Goal: Information Seeking & Learning: Learn about a topic

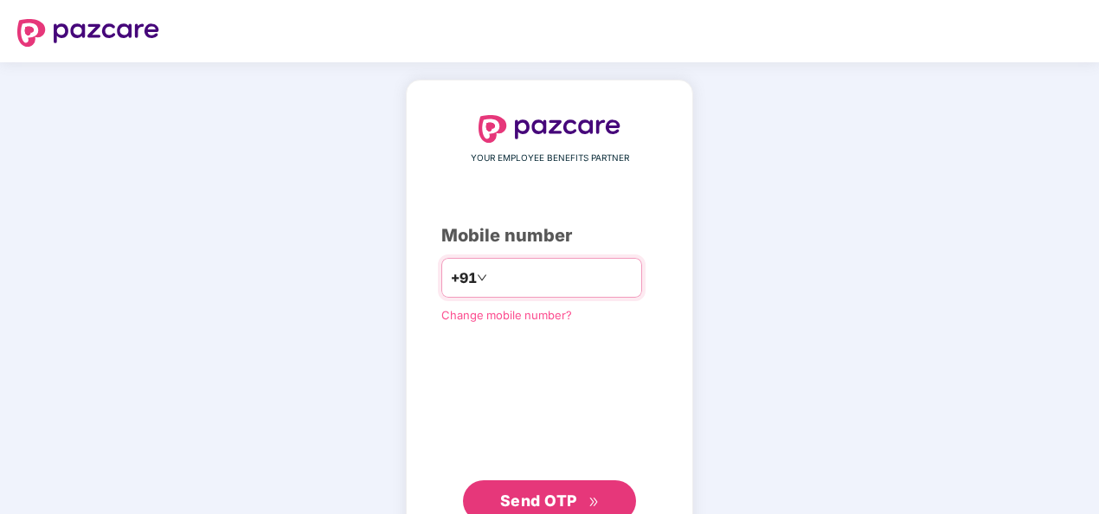
click at [525, 289] on input "number" at bounding box center [562, 278] width 142 height 28
type input "**********"
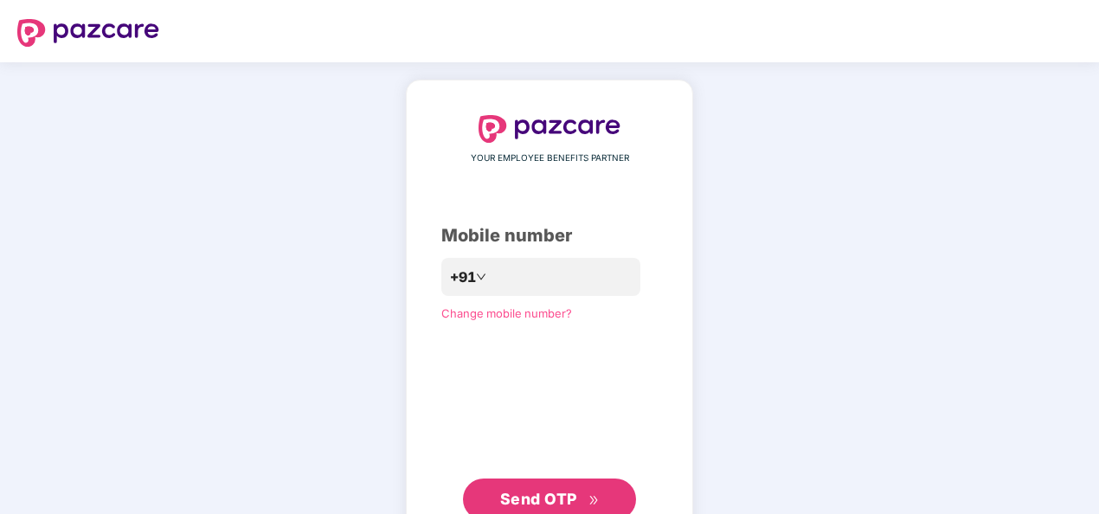
click at [550, 497] on span "Send OTP" at bounding box center [538, 499] width 77 height 18
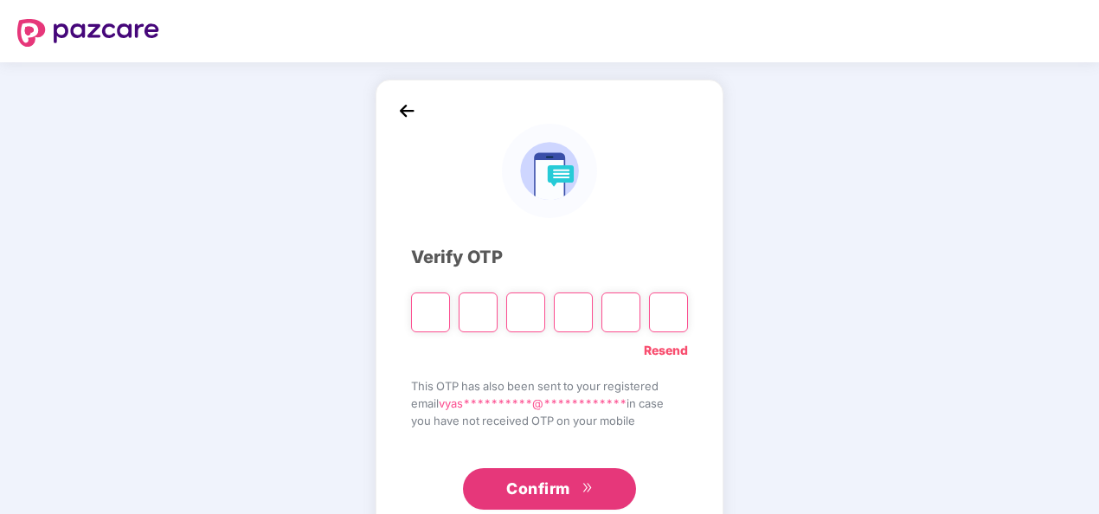
click at [483, 209] on div at bounding box center [549, 171] width 277 height 94
click at [420, 312] on input "Please enter verification code. Digit 1" at bounding box center [430, 313] width 39 height 40
type input "*"
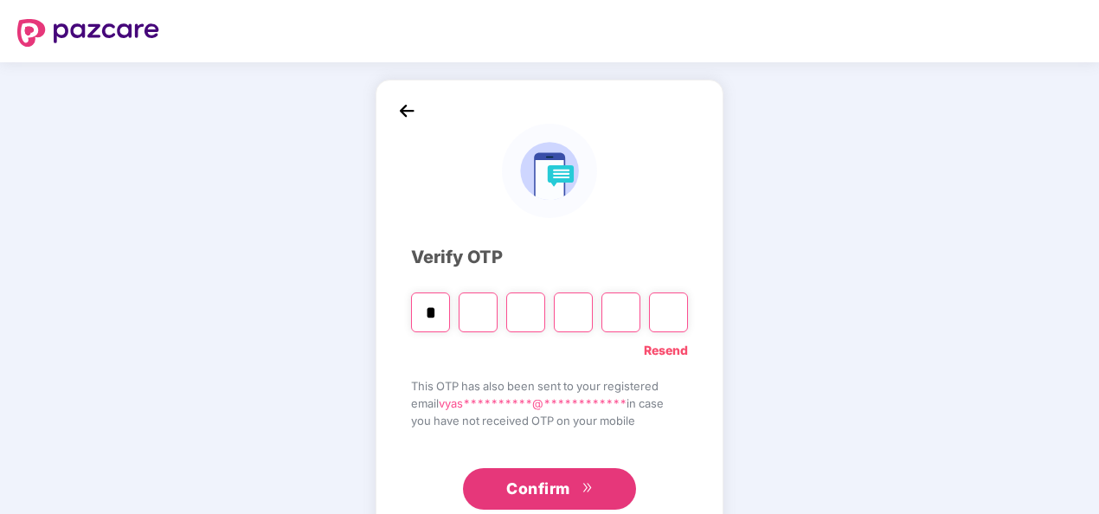
type input "*"
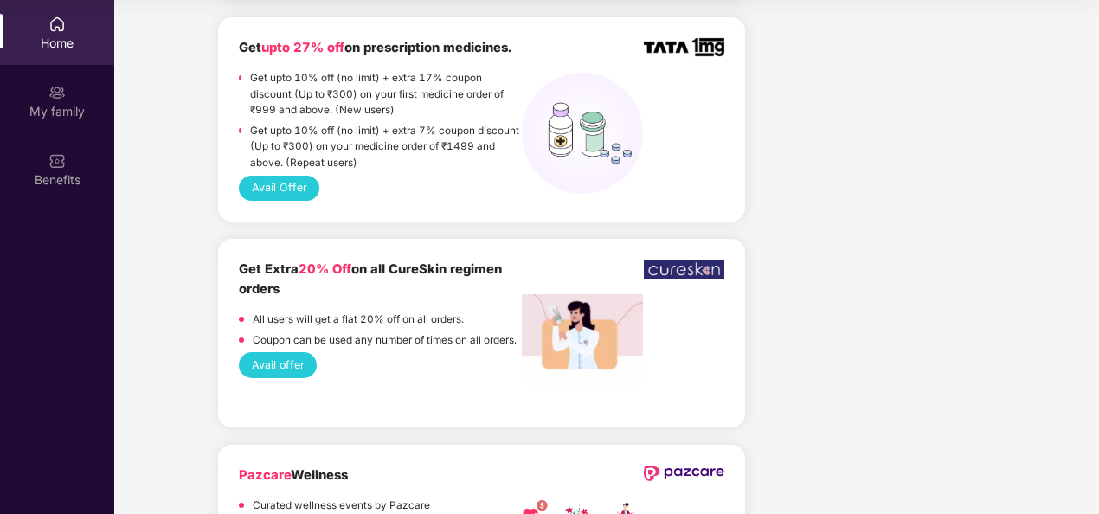
scroll to position [1241, 0]
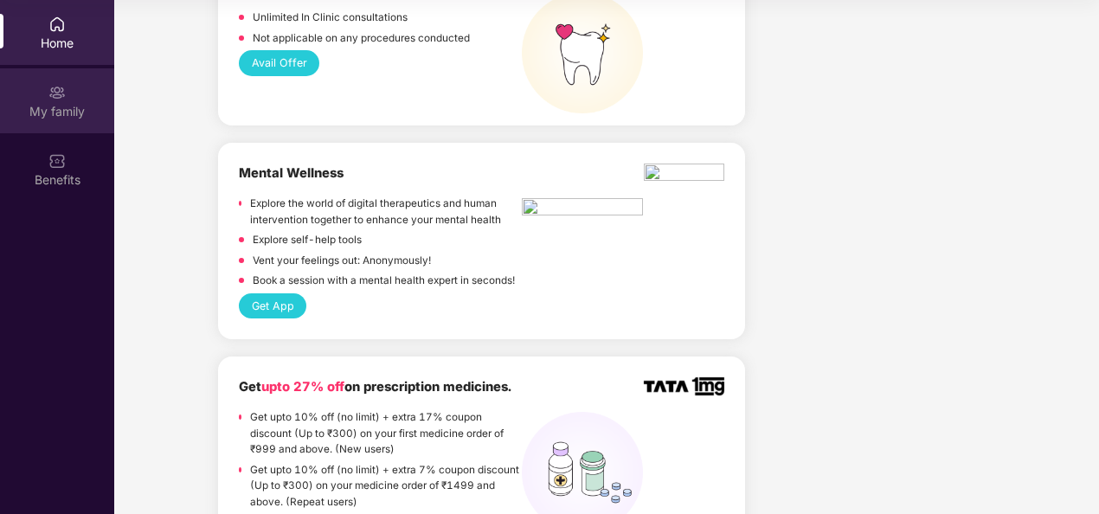
click at [62, 105] on div "My family" at bounding box center [57, 111] width 114 height 17
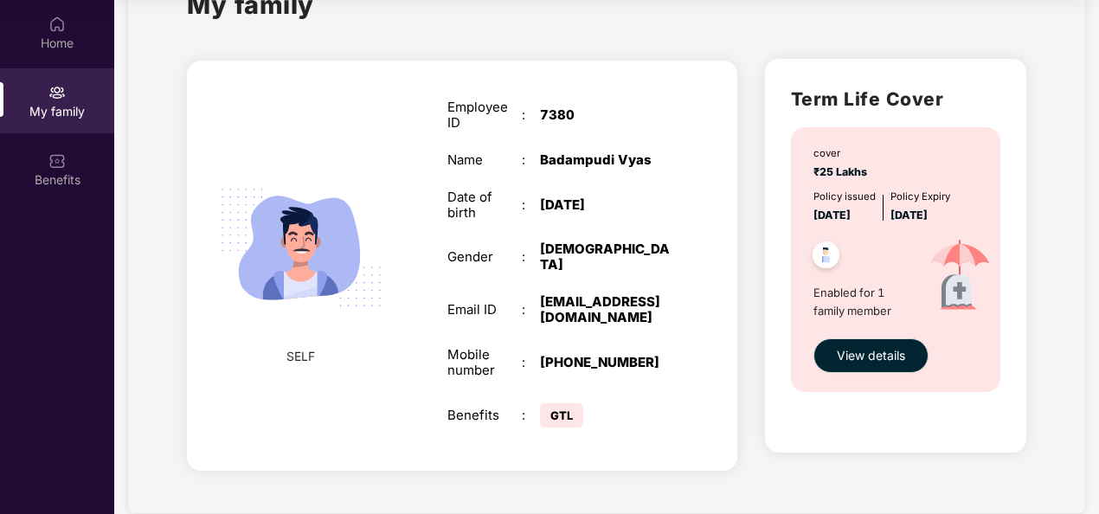
scroll to position [74, 0]
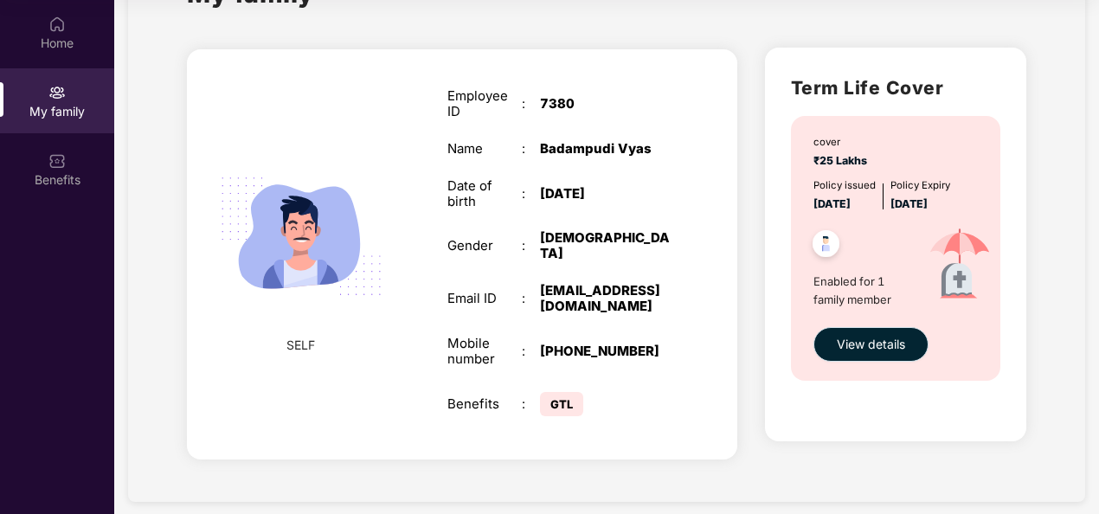
click at [857, 338] on span "View details" at bounding box center [871, 344] width 68 height 19
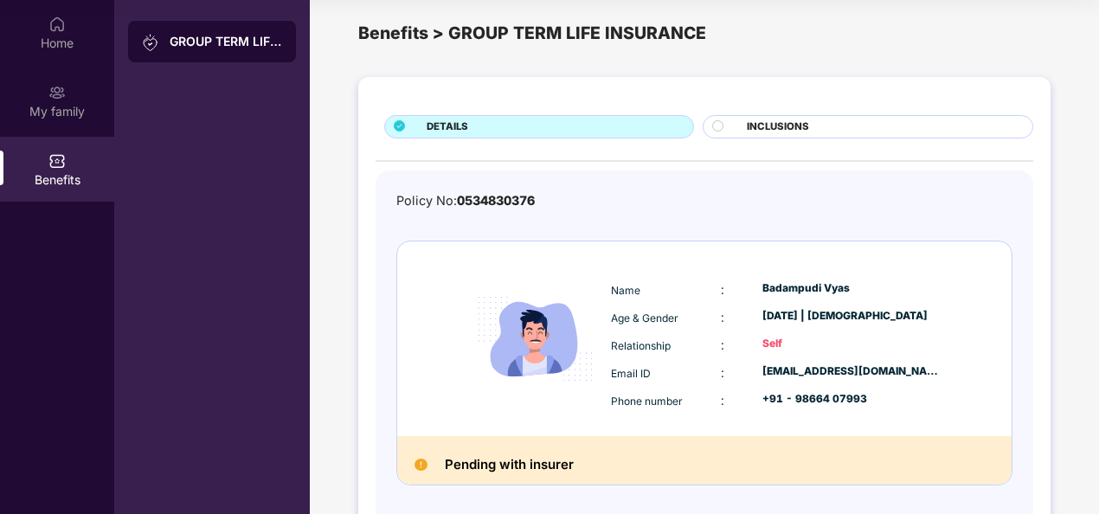
scroll to position [0, 0]
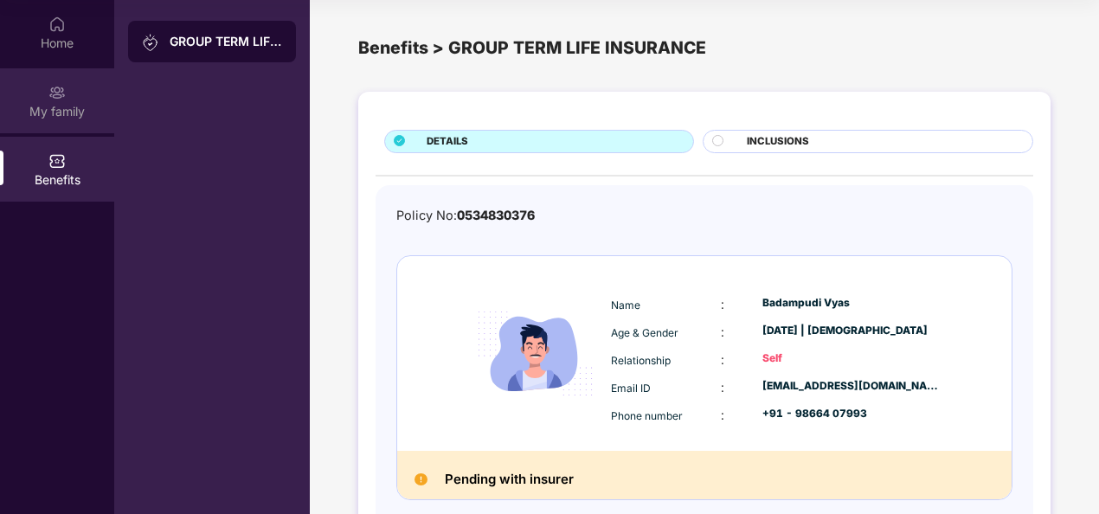
click at [59, 122] on div "My family" at bounding box center [57, 100] width 114 height 65
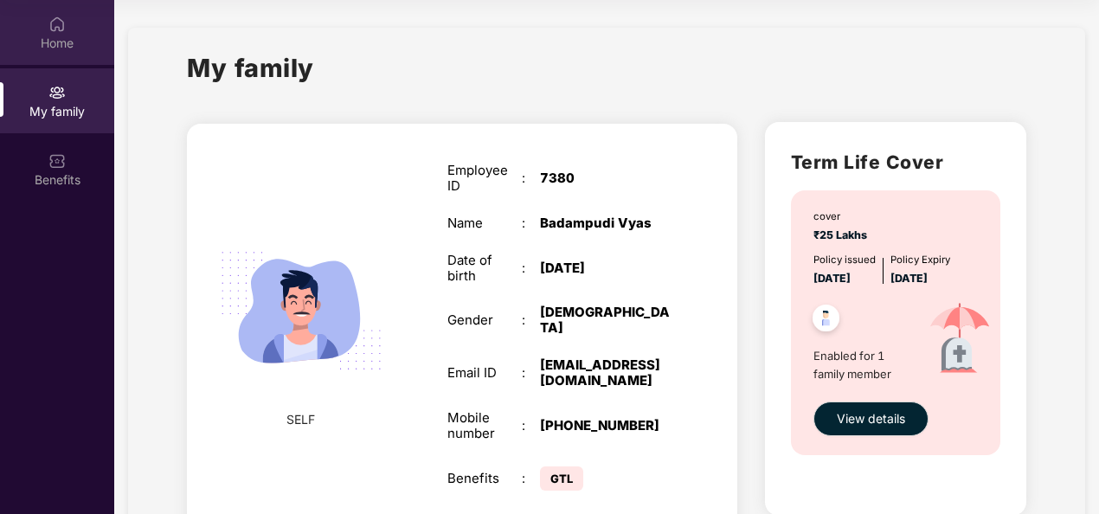
click at [53, 37] on div "Home" at bounding box center [57, 43] width 114 height 17
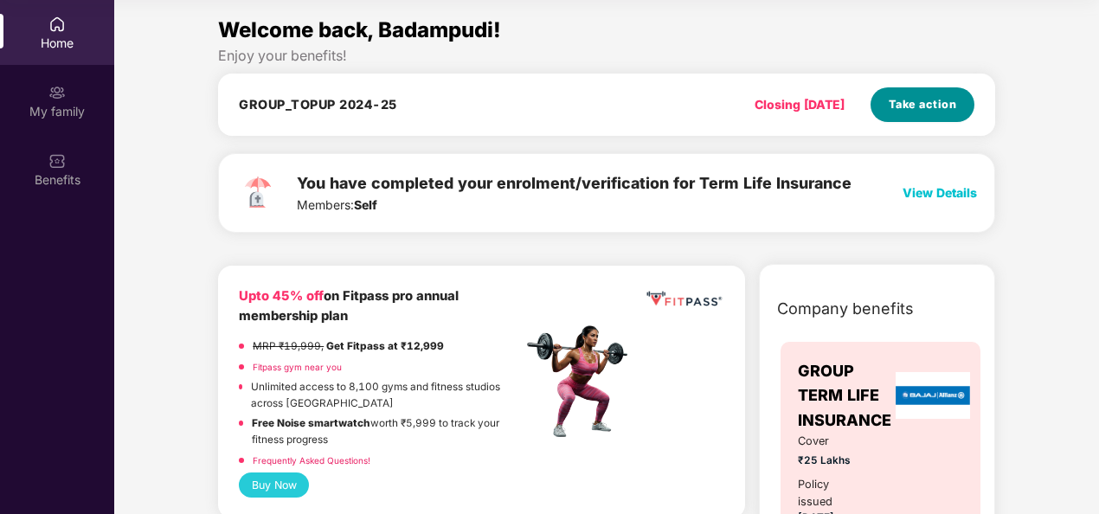
click at [916, 97] on span "Take action" at bounding box center [923, 104] width 68 height 17
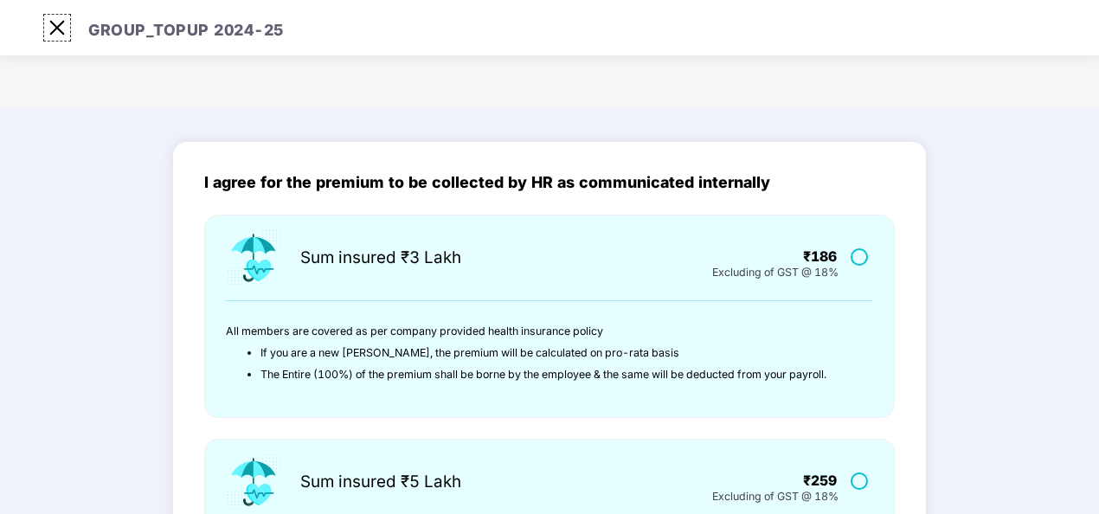
click at [54, 24] on img at bounding box center [57, 28] width 28 height 28
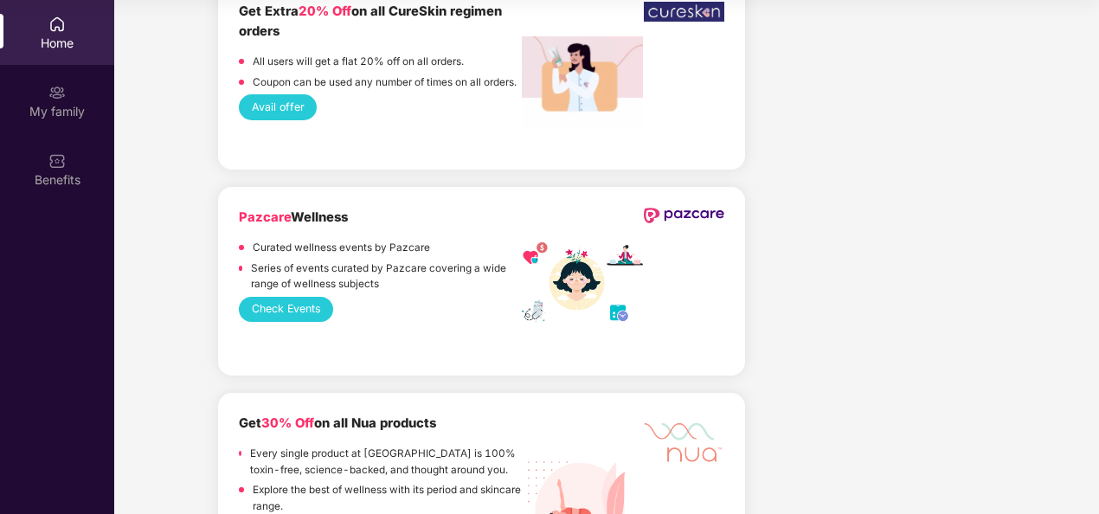
scroll to position [1852, 0]
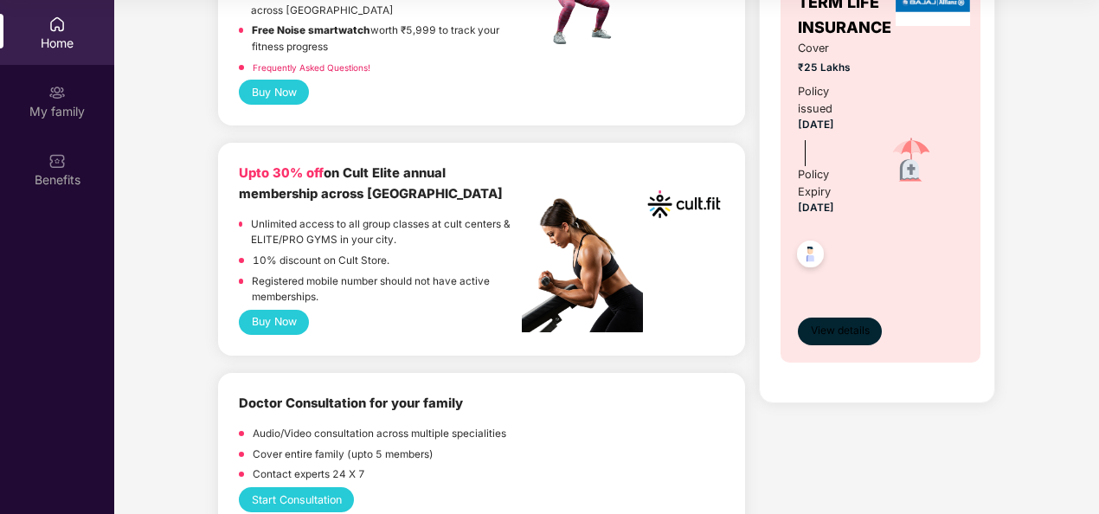
scroll to position [394, 0]
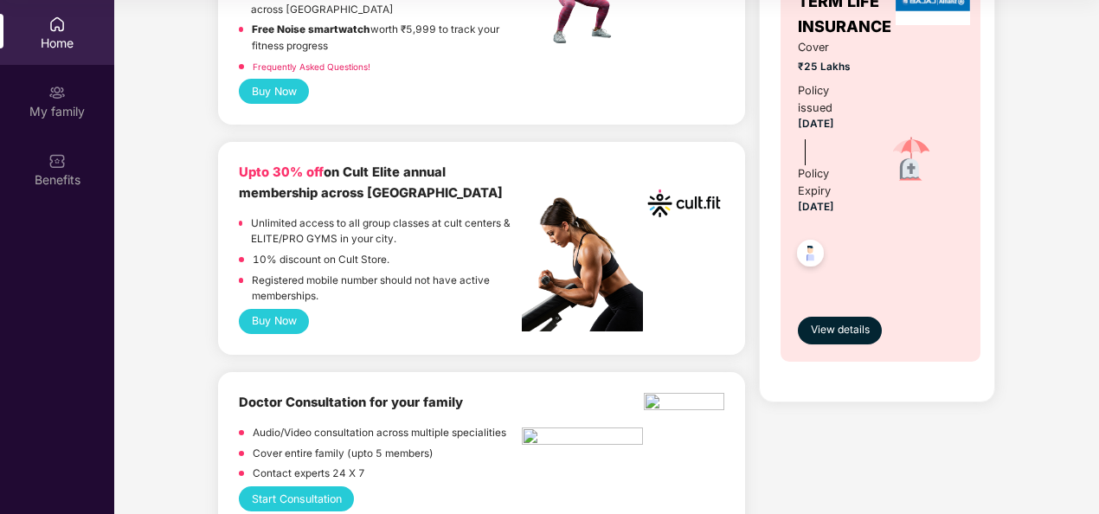
click at [821, 343] on div "GROUP TERM LIFE INSURANCE Cover ₹25 Lakhs Policy issued [DATE] Policy Expiry [D…" at bounding box center [881, 155] width 200 height 414
click at [821, 331] on span "View details" at bounding box center [840, 330] width 59 height 16
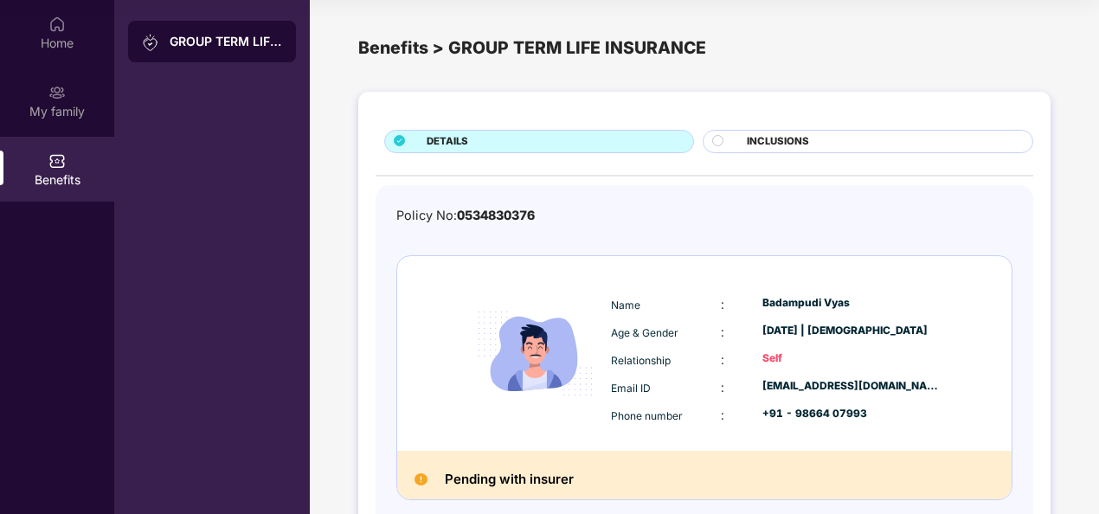
click at [765, 140] on span "INCLUSIONS" at bounding box center [778, 142] width 62 height 16
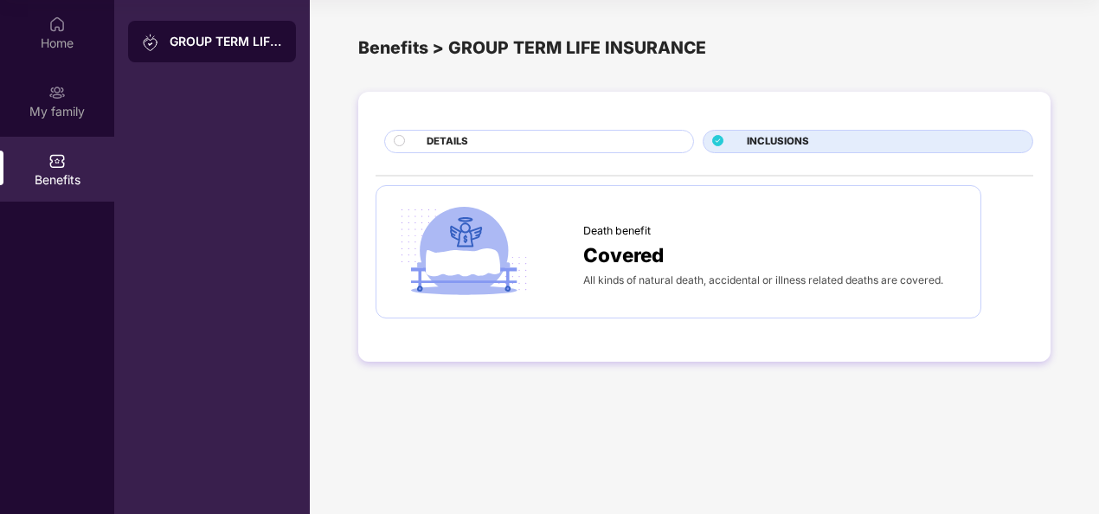
click at [430, 137] on span "DETAILS" at bounding box center [448, 142] width 42 height 16
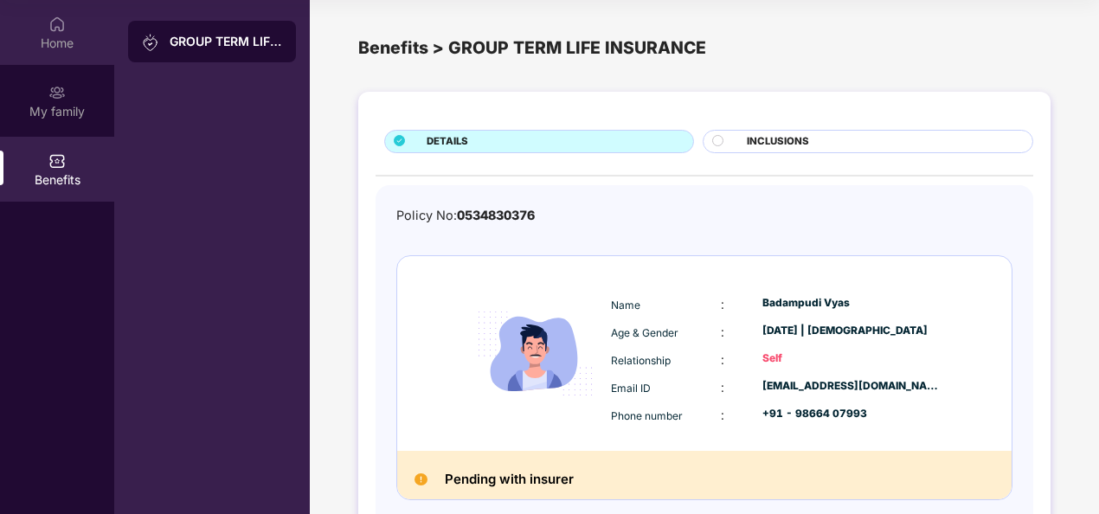
click at [76, 39] on div "Home" at bounding box center [57, 43] width 114 height 17
